Goal: Transaction & Acquisition: Purchase product/service

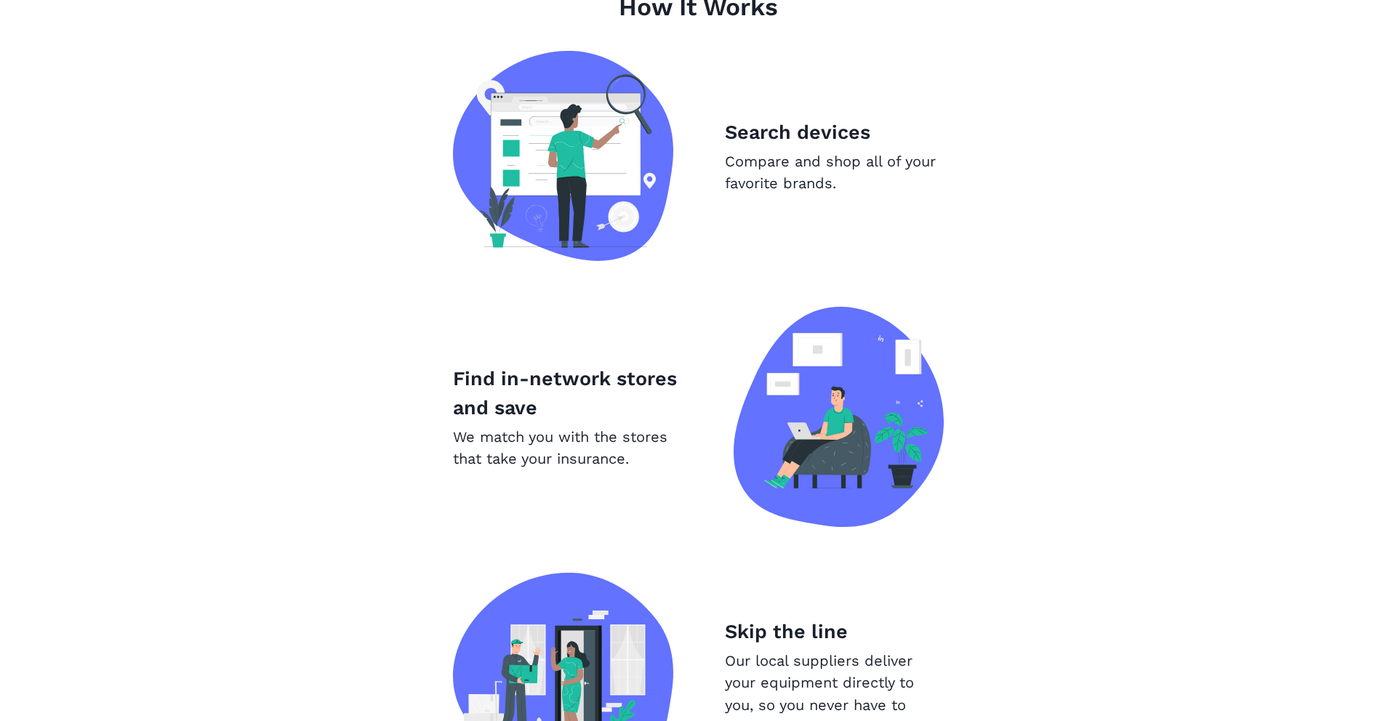
scroll to position [983, 0]
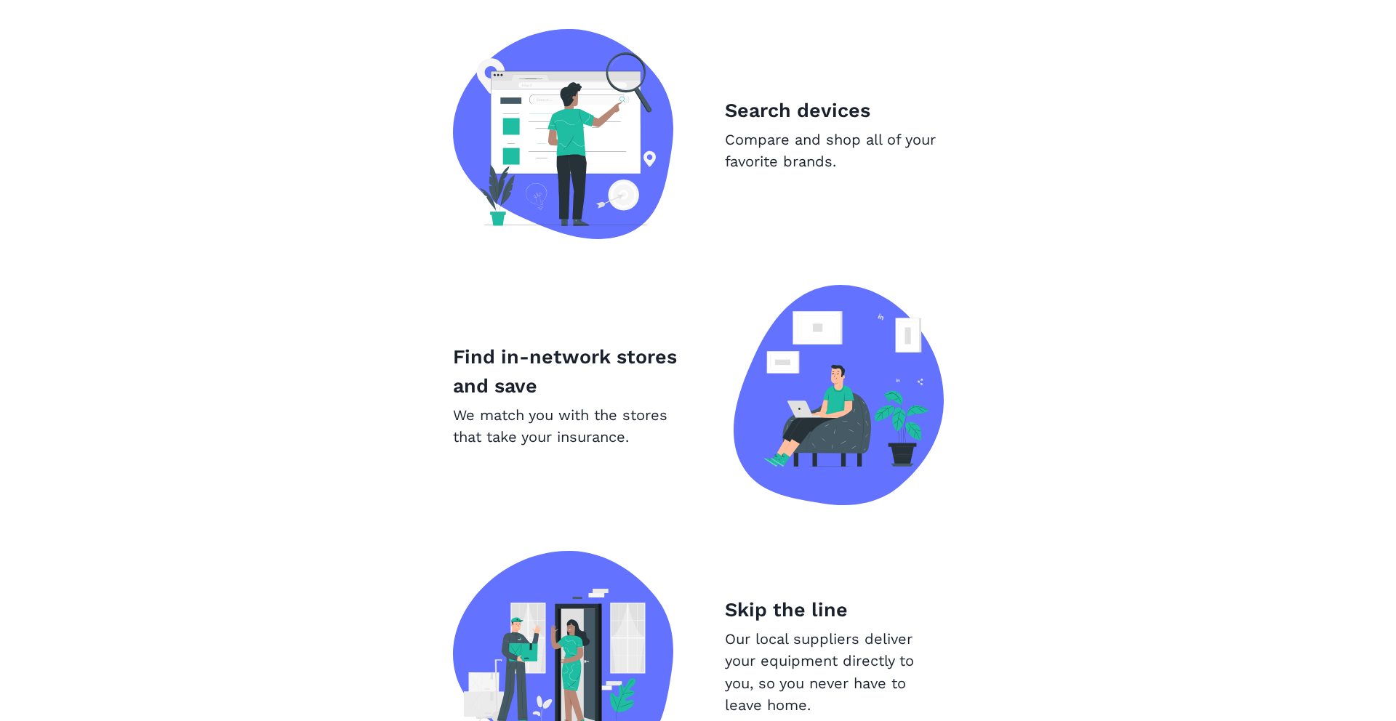
click at [575, 151] on img at bounding box center [563, 134] width 220 height 210
click at [803, 169] on p "Compare and shop all of your favorite brands." at bounding box center [834, 151] width 218 height 44
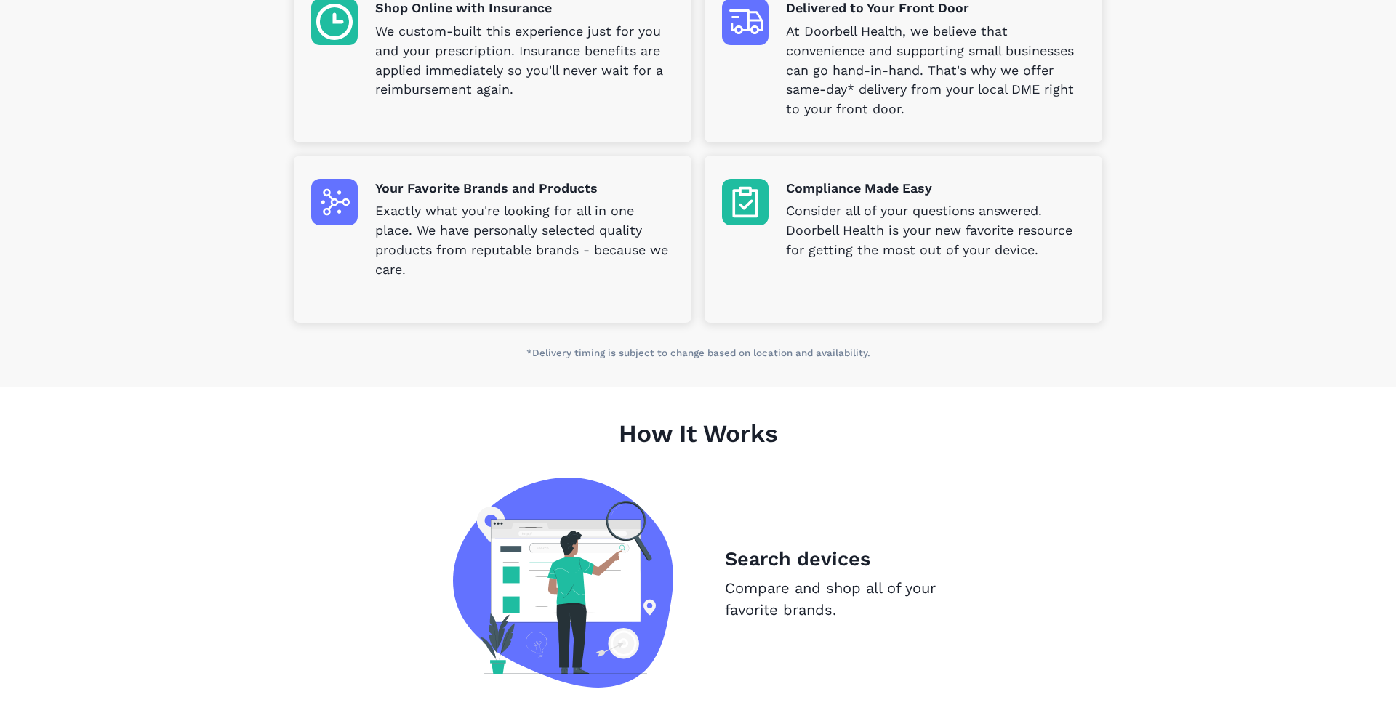
scroll to position [0, 0]
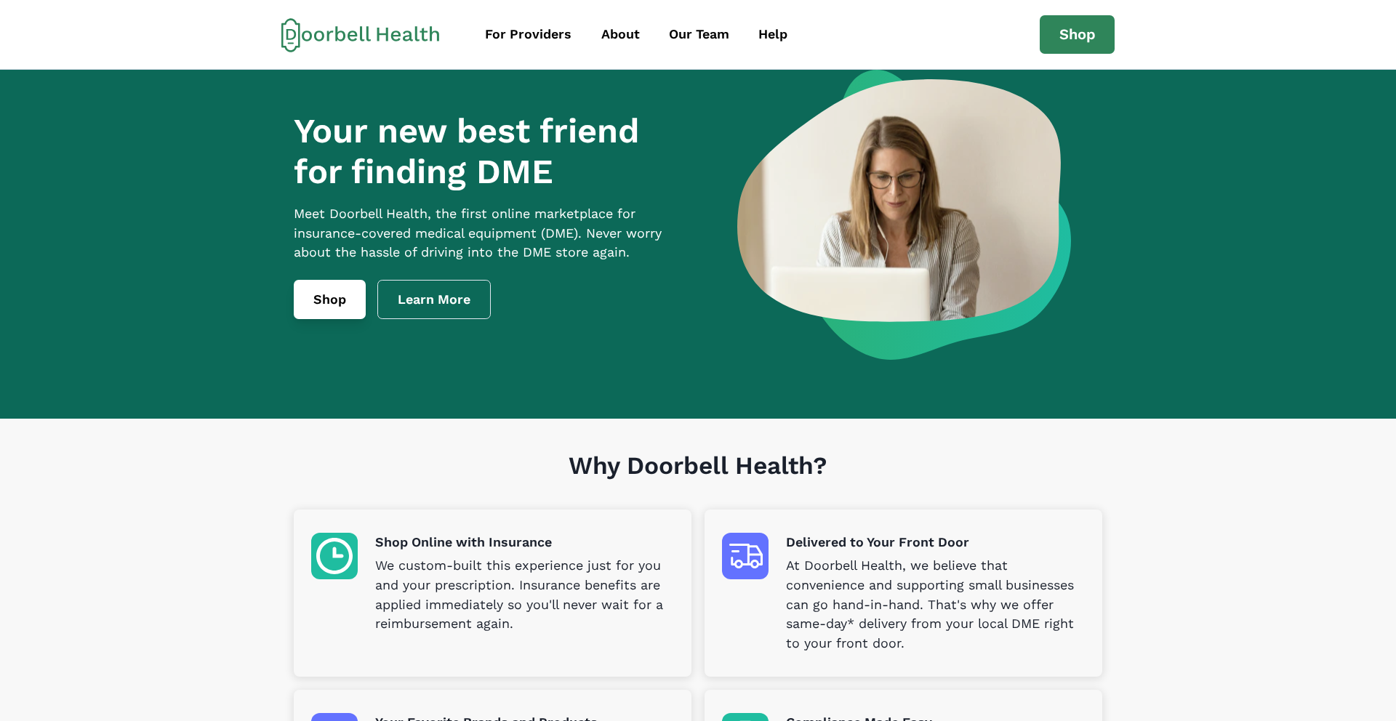
click at [314, 319] on link "Shop" at bounding box center [330, 299] width 72 height 39
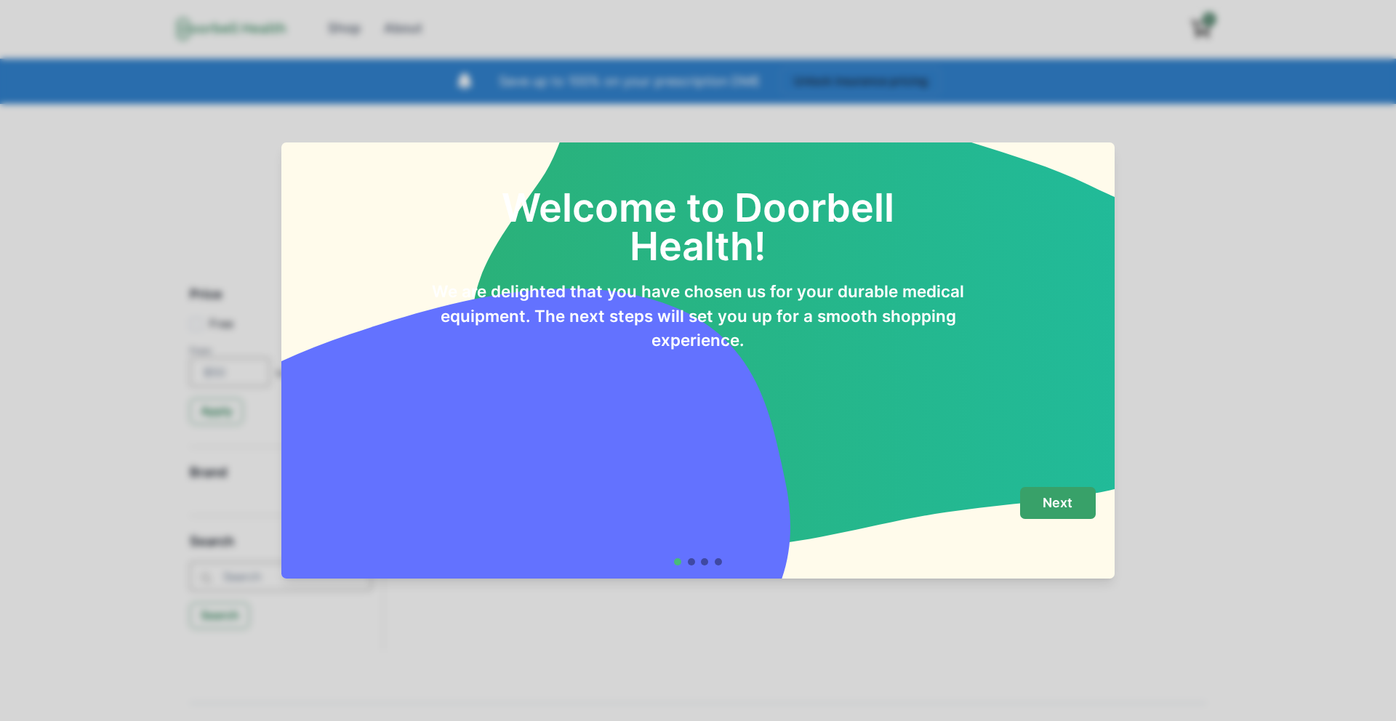
click at [1032, 503] on button "Next" at bounding box center [1058, 503] width 76 height 33
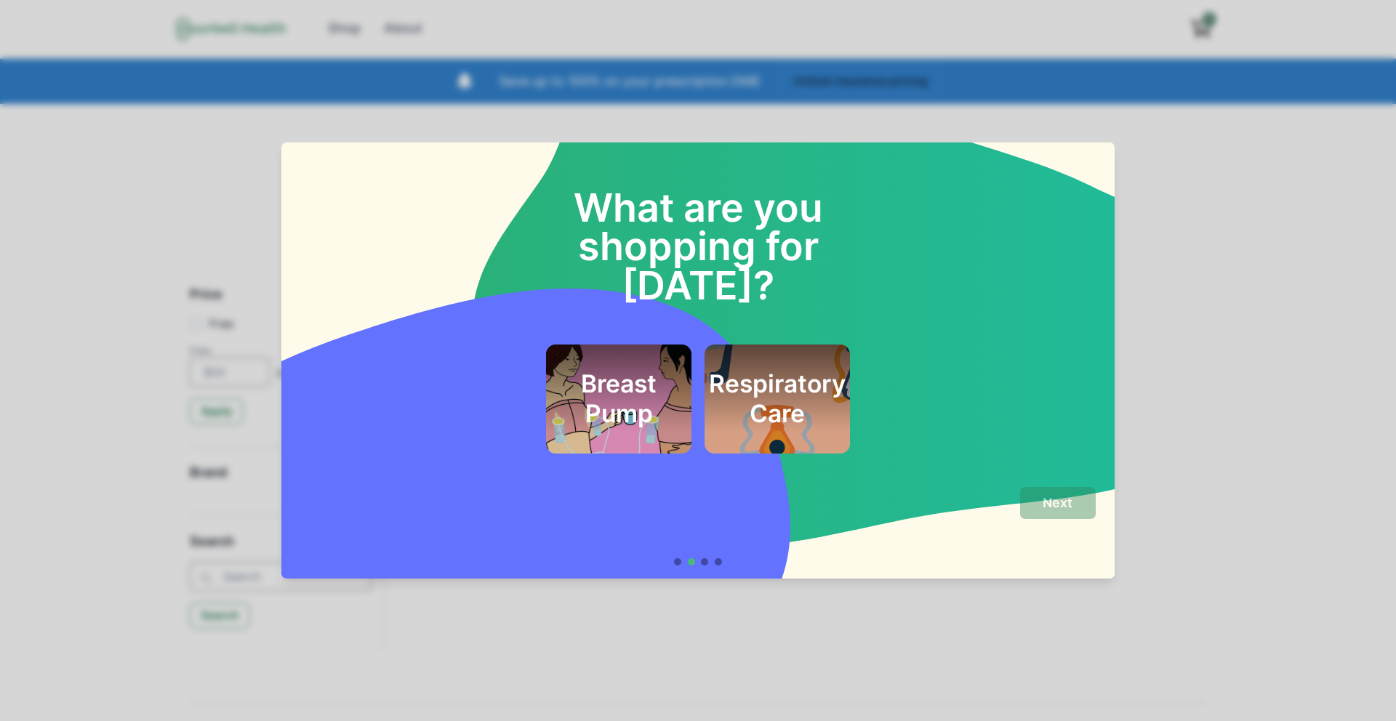
click at [746, 374] on h2 "Respiratory Care" at bounding box center [777, 398] width 137 height 59
click at [1043, 507] on p "Next" at bounding box center [1058, 503] width 30 height 16
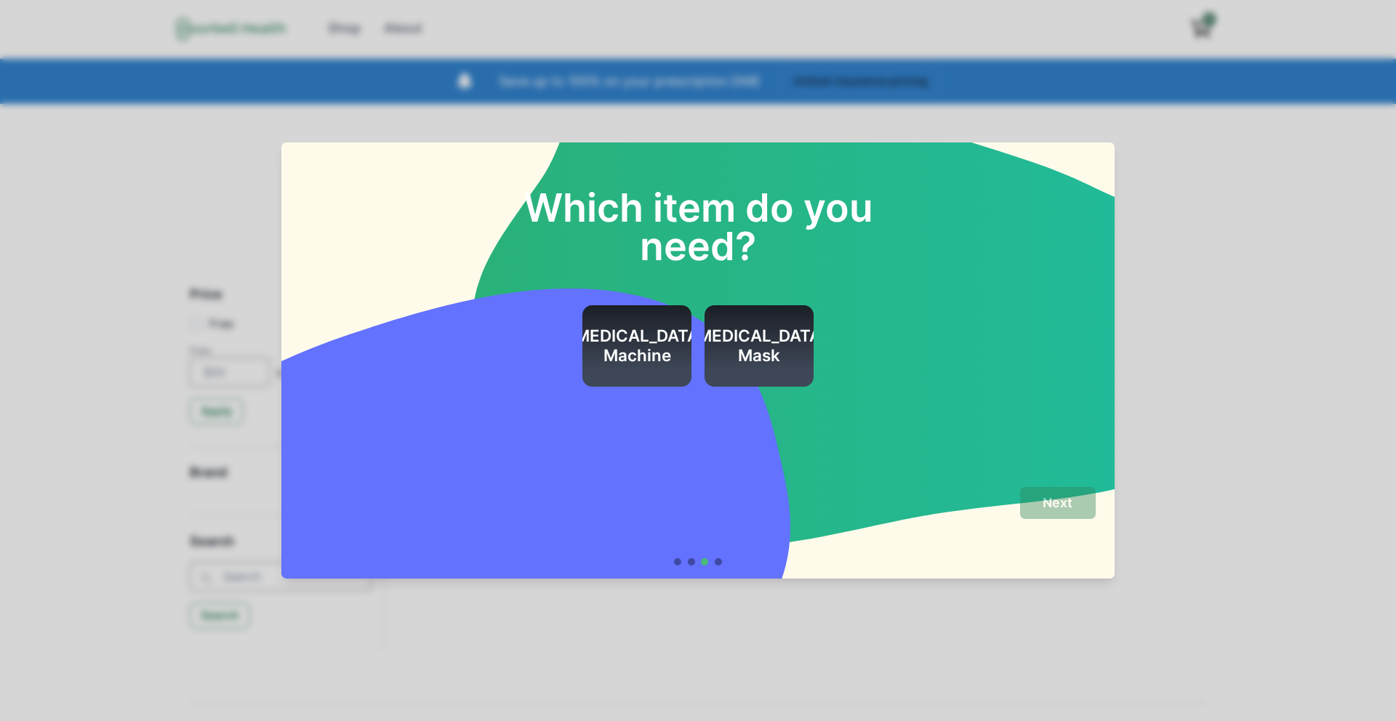
click at [649, 368] on div "[MEDICAL_DATA] Machine" at bounding box center [637, 346] width 137 height 82
click at [1078, 503] on button "Next" at bounding box center [1058, 503] width 76 height 33
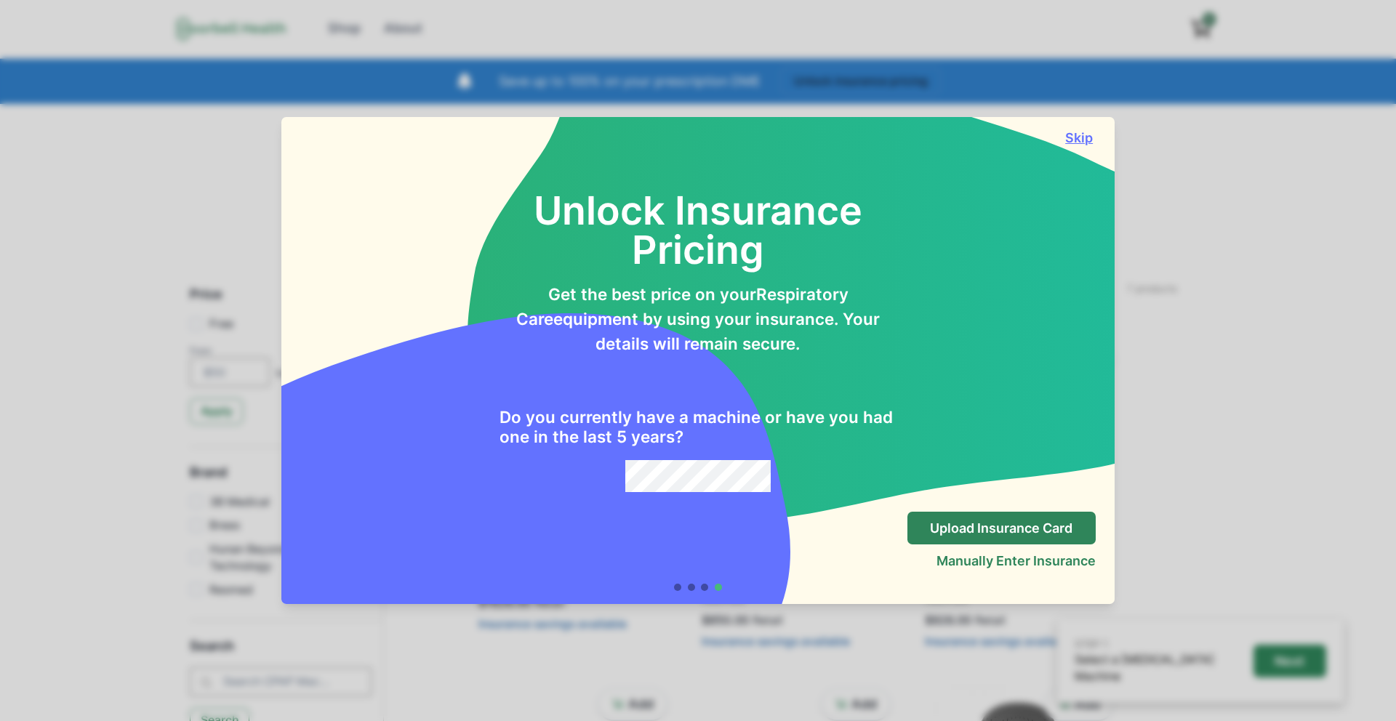
click at [1071, 137] on button "Skip" at bounding box center [1079, 137] width 33 height 15
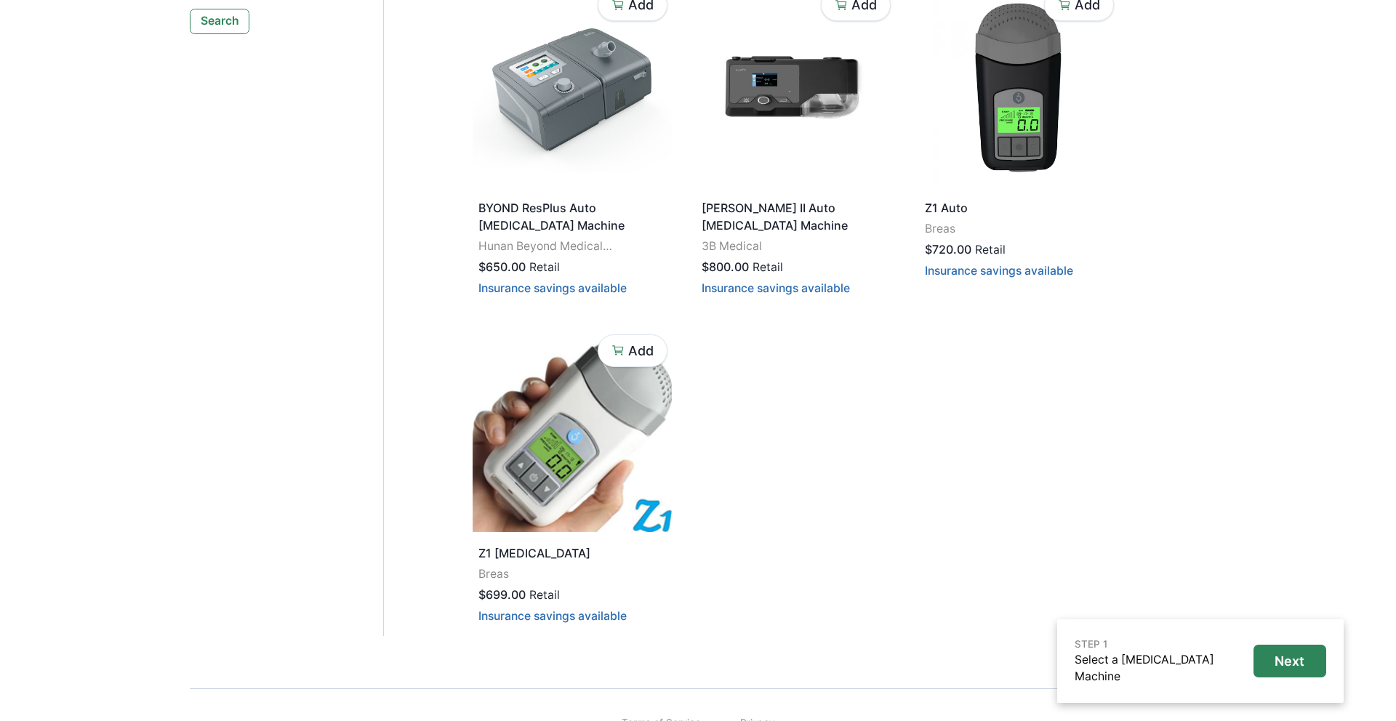
scroll to position [717, 0]
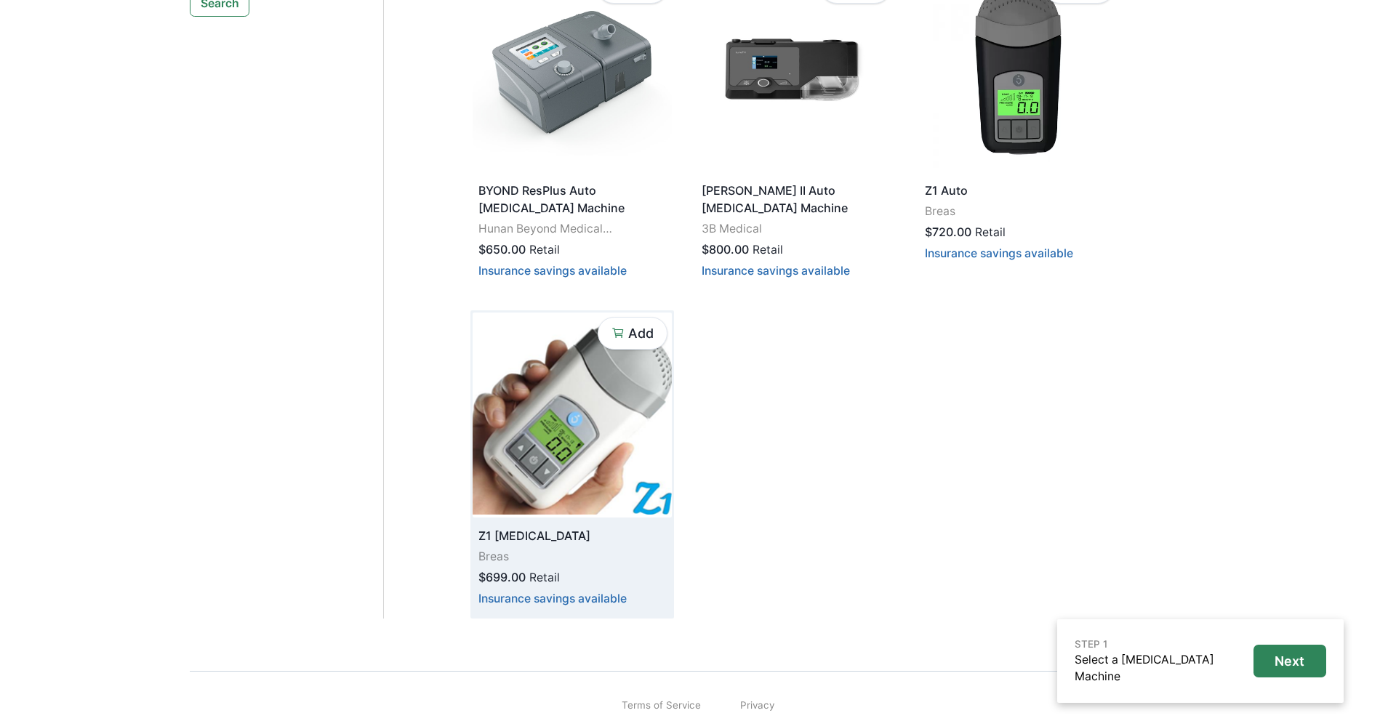
click at [496, 527] on p "Z1 [MEDICAL_DATA]" at bounding box center [571, 535] width 186 height 17
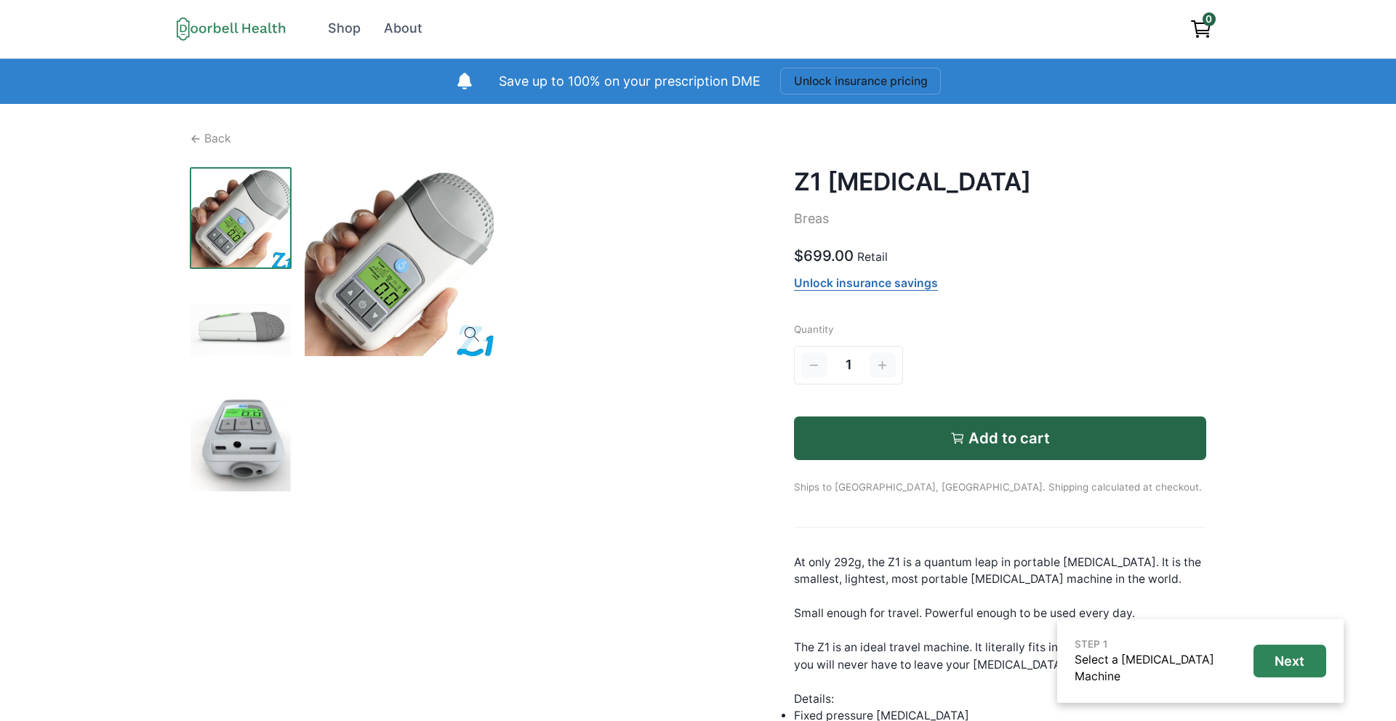
click at [843, 182] on h2 "Z1 [MEDICAL_DATA]" at bounding box center [1000, 181] width 412 height 29
copy h2 "Z1 [MEDICAL_DATA]"
